Goal: Transaction & Acquisition: Purchase product/service

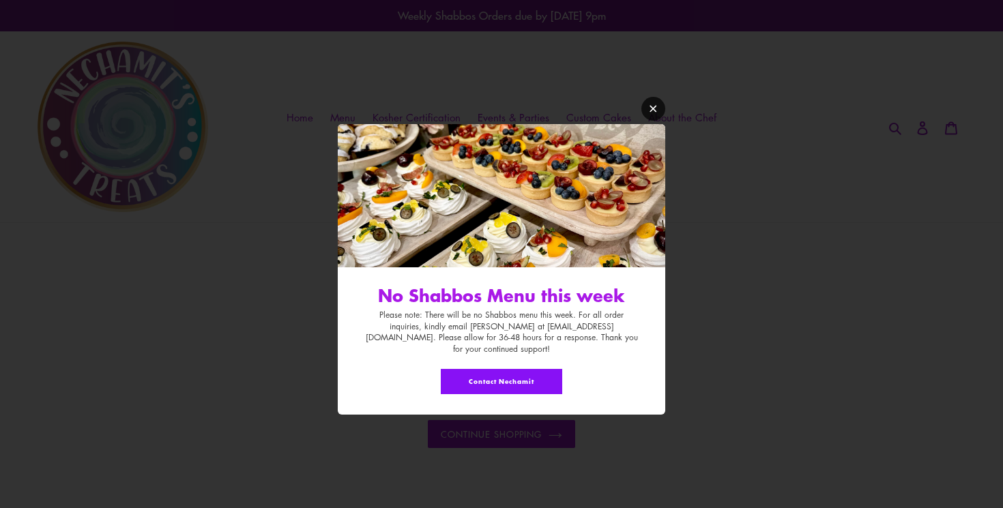
click at [652, 114] on icon "Modal window" at bounding box center [653, 109] width 10 height 10
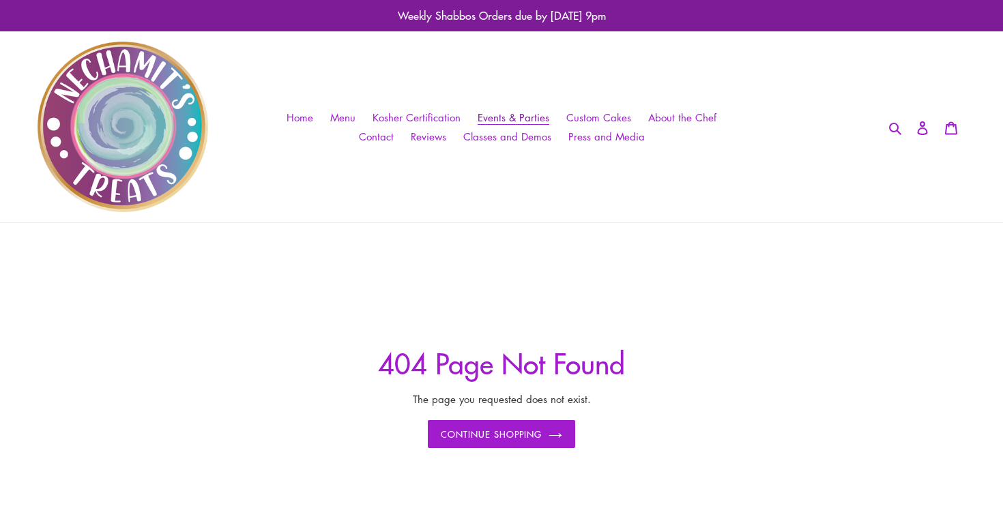
click at [513, 115] on span "Events & Parties" at bounding box center [513, 118] width 72 height 14
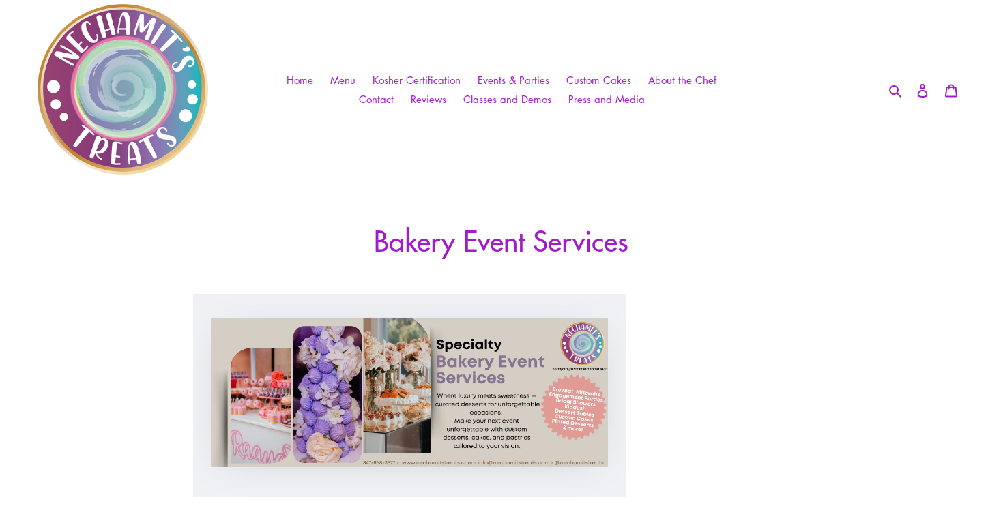
scroll to position [35, 0]
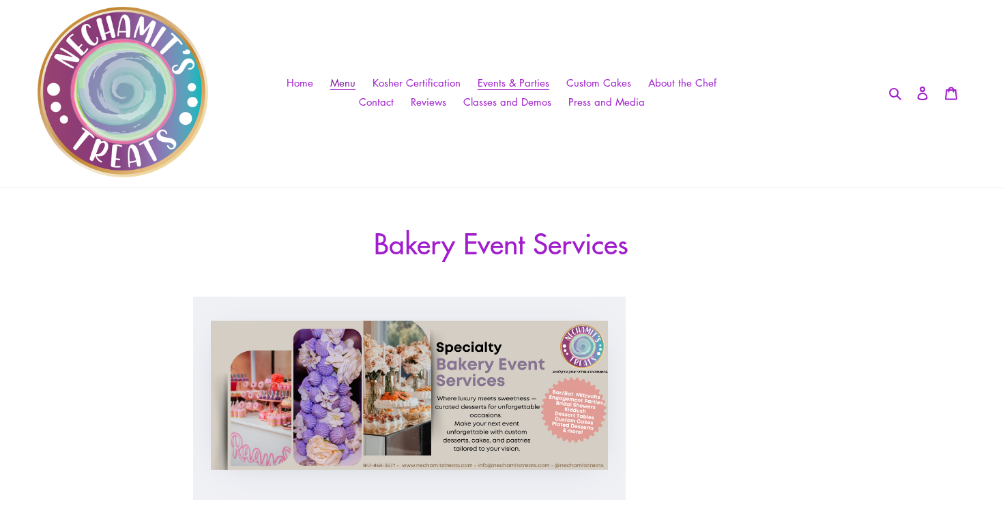
click at [346, 78] on span "Menu" at bounding box center [342, 83] width 25 height 14
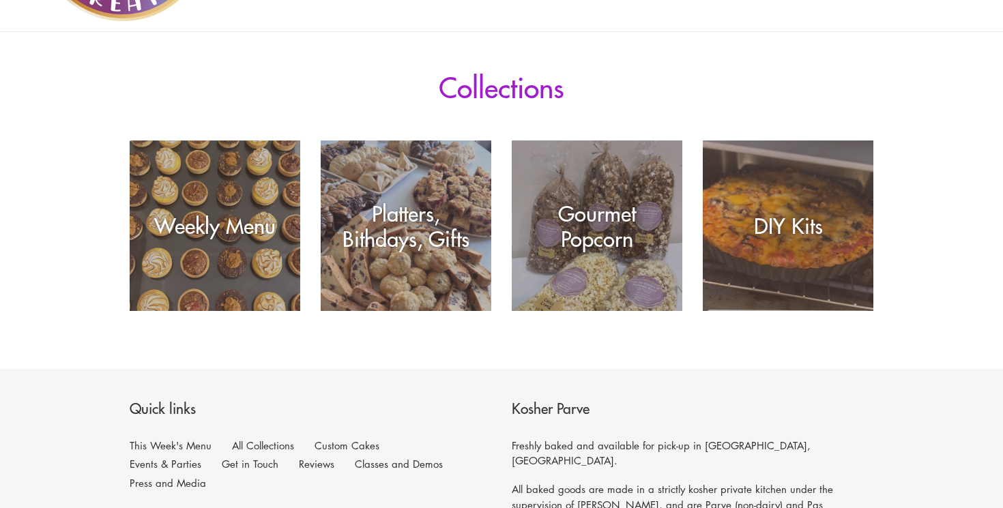
scroll to position [188, 0]
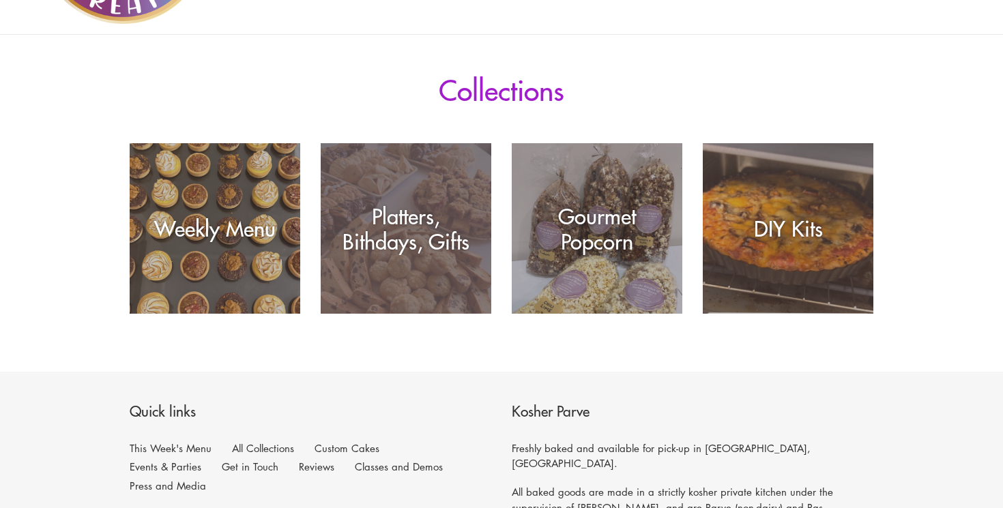
click at [404, 314] on div "Platters, Bithdays, Gifts" at bounding box center [406, 314] width 171 height 0
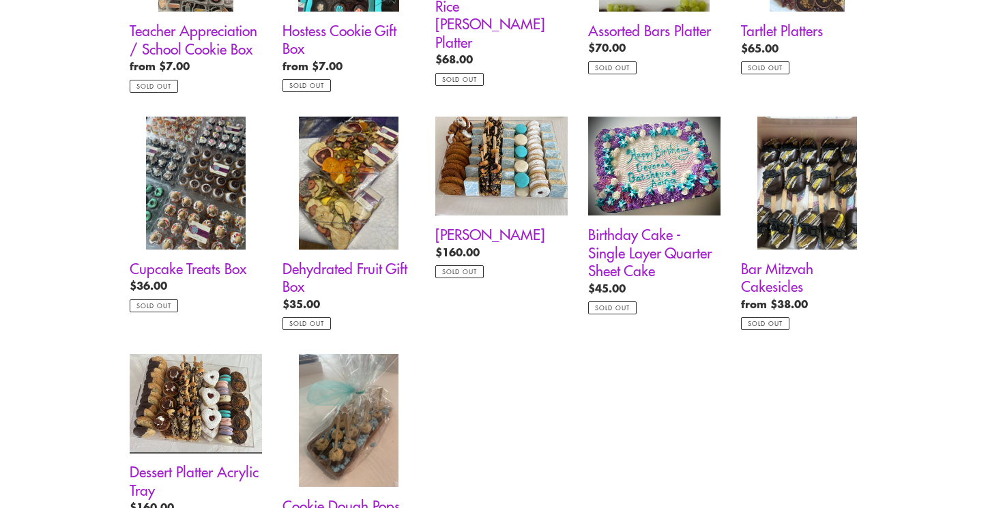
scroll to position [1128, 0]
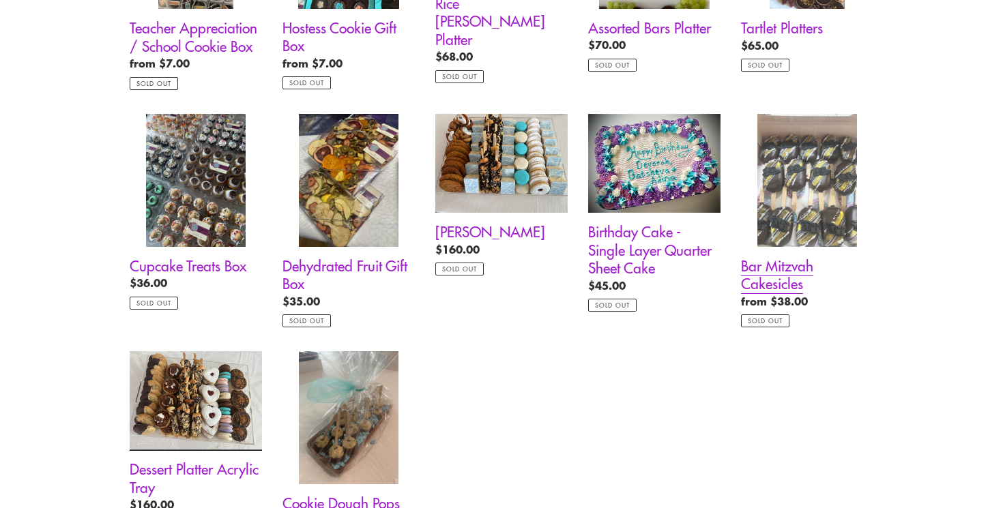
click at [776, 267] on link "Bar Mitzvah Cakesicles" at bounding box center [807, 221] width 132 height 214
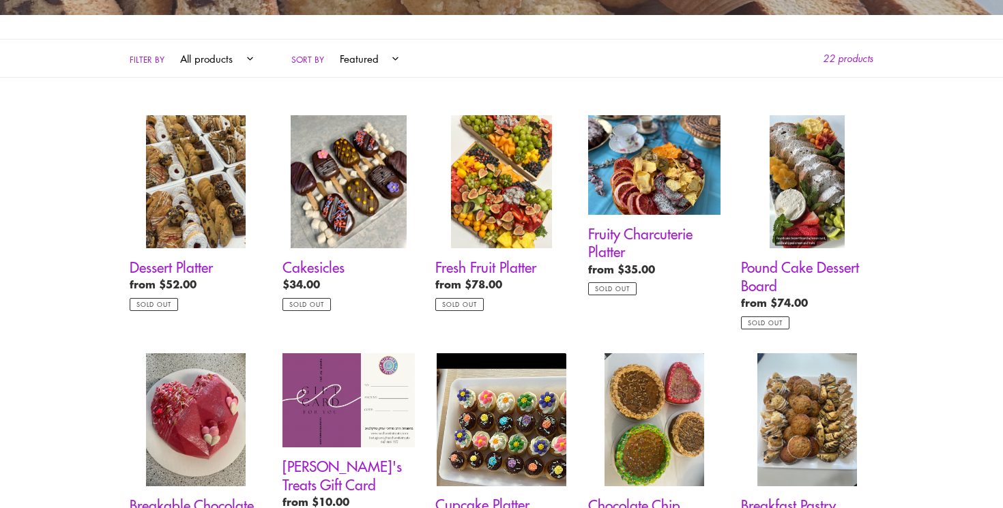
scroll to position [0, 0]
